Goal: Information Seeking & Learning: Learn about a topic

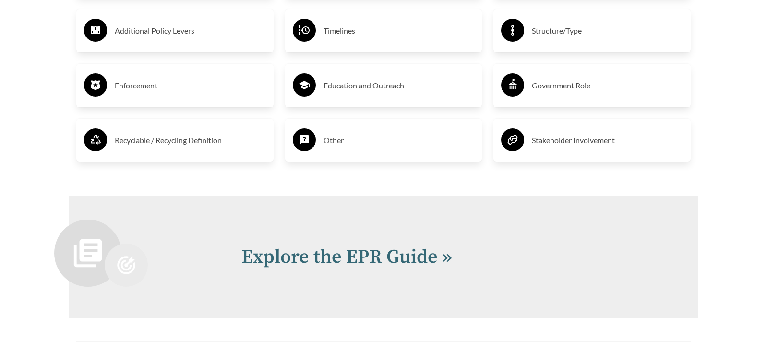
scroll to position [1921, 0]
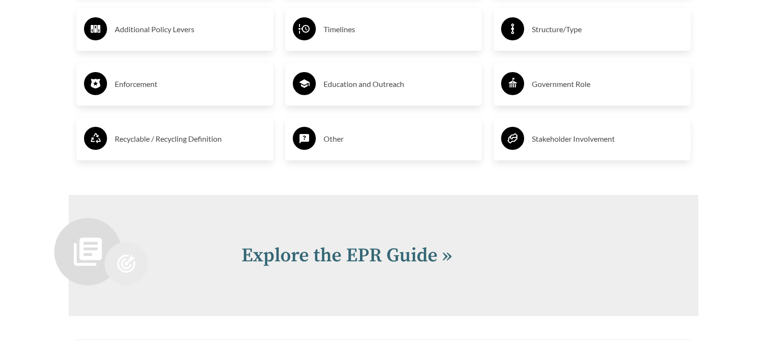
click at [153, 86] on h3 "Enforcement" at bounding box center [190, 83] width 151 height 15
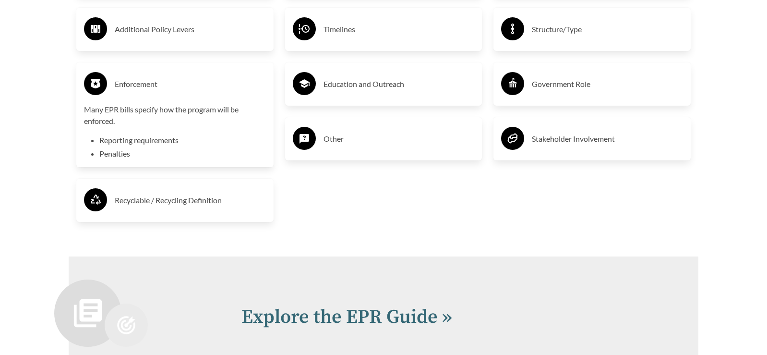
click at [109, 121] on p "Many EPR bills specify how the program will be enforced." at bounding box center [175, 115] width 182 height 23
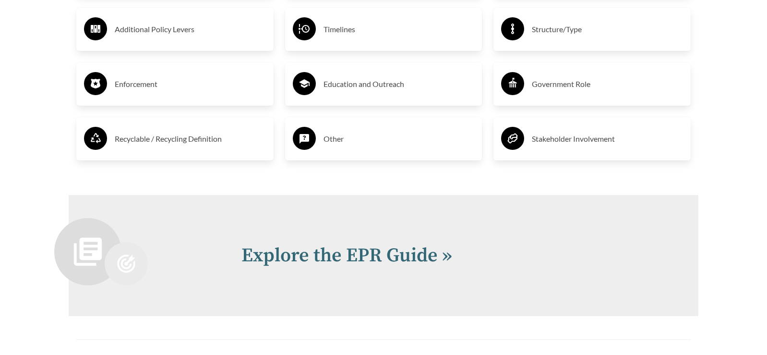
click at [143, 82] on h3 "Enforcement" at bounding box center [190, 83] width 151 height 15
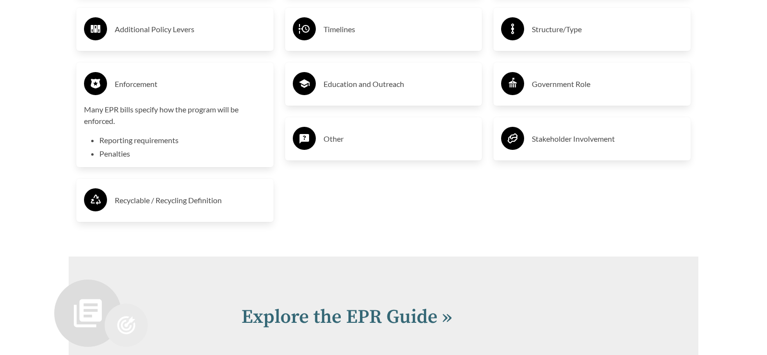
click at [109, 156] on li "Penalties" at bounding box center [182, 154] width 167 height 12
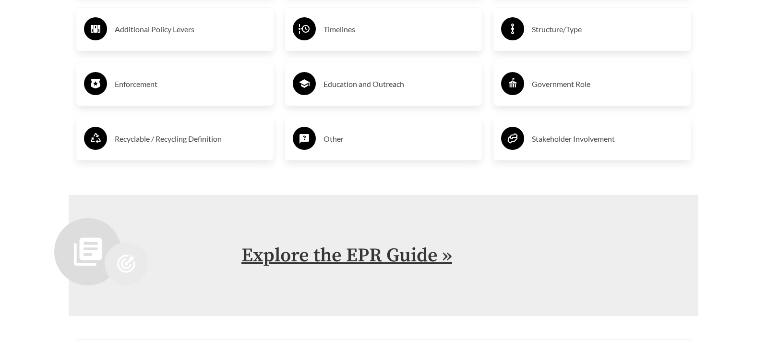
click at [342, 255] on link "Explore the EPR Guide »" at bounding box center [347, 255] width 211 height 24
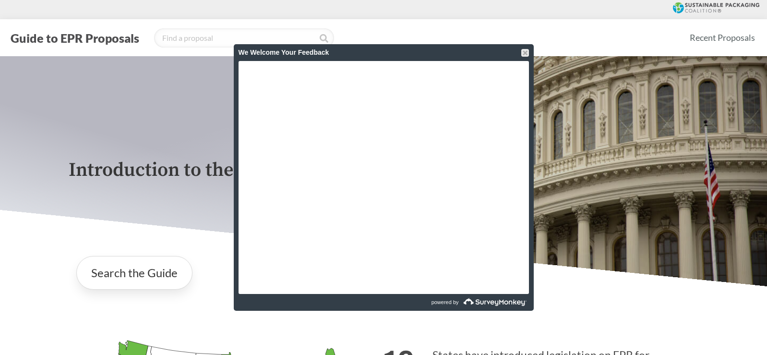
click at [525, 48] on div "We Welcome Your Feedback" at bounding box center [384, 52] width 291 height 17
click at [523, 51] on div at bounding box center [525, 53] width 8 height 8
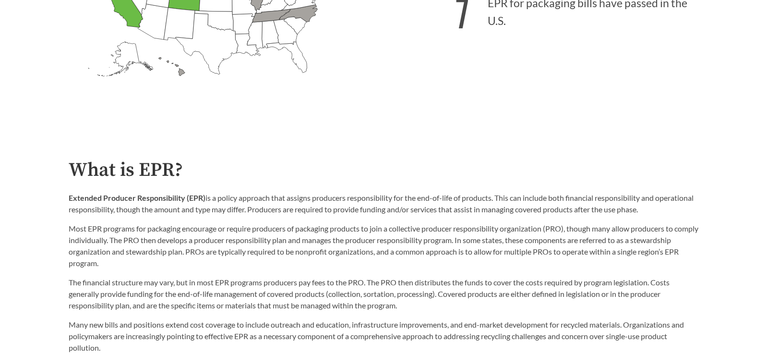
scroll to position [432, 0]
